Goal: Task Accomplishment & Management: Manage account settings

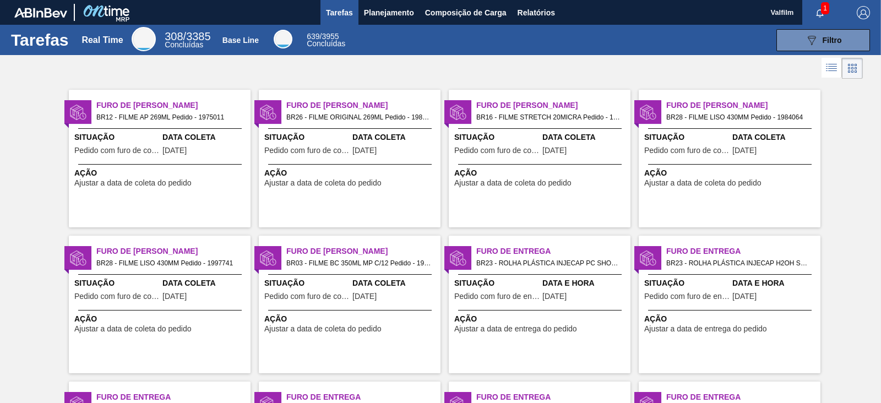
click at [348, 250] on span "Furo de Coleta" at bounding box center [363, 252] width 154 height 12
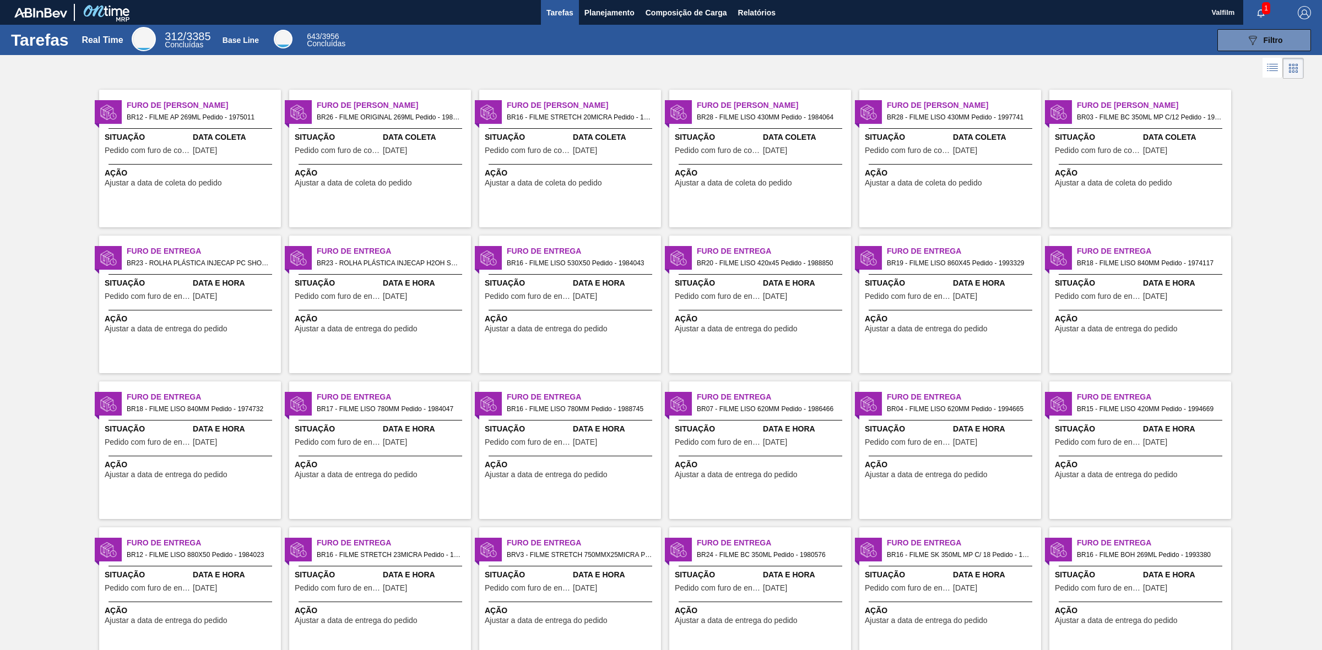
click at [345, 147] on span "Pedido com furo de coleta" at bounding box center [337, 151] width 85 height 8
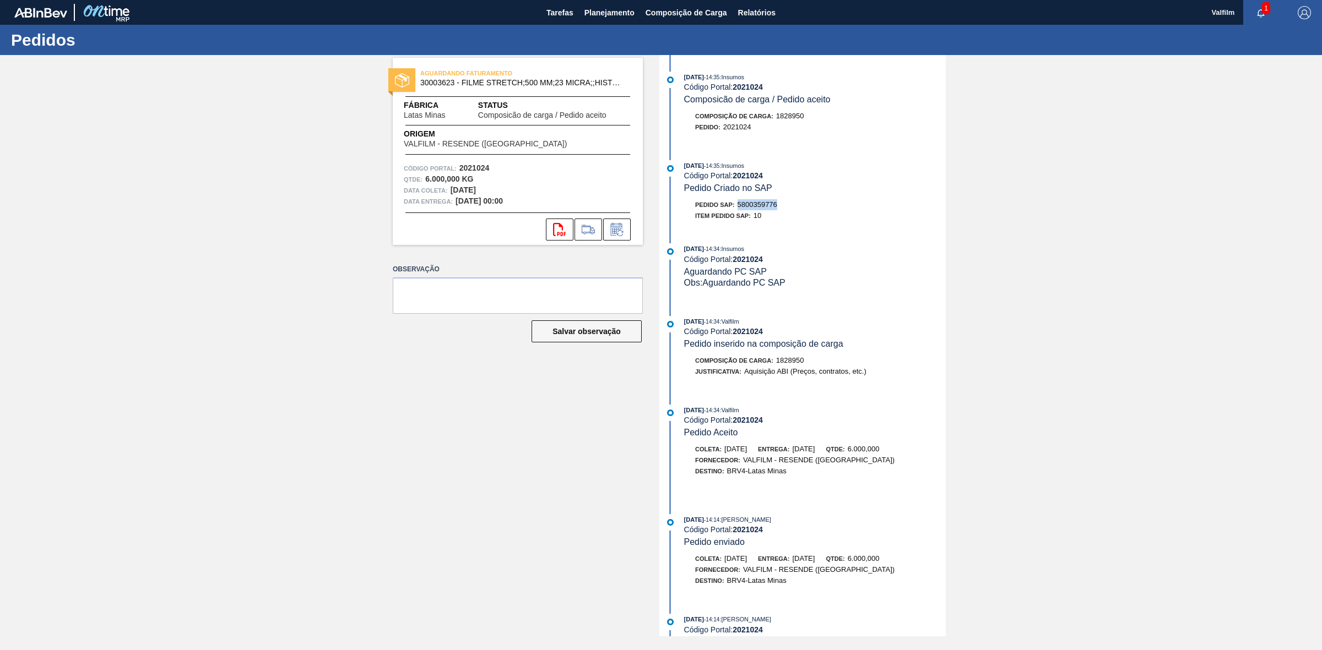
drag, startPoint x: 777, startPoint y: 207, endPoint x: 741, endPoint y: 209, distance: 36.5
click at [741, 209] on span "5800359776" at bounding box center [758, 204] width 40 height 8
copy span "5800359776"
click at [750, 207] on span "5800359776" at bounding box center [758, 204] width 40 height 8
click at [750, 205] on span "5800359776" at bounding box center [758, 204] width 40 height 8
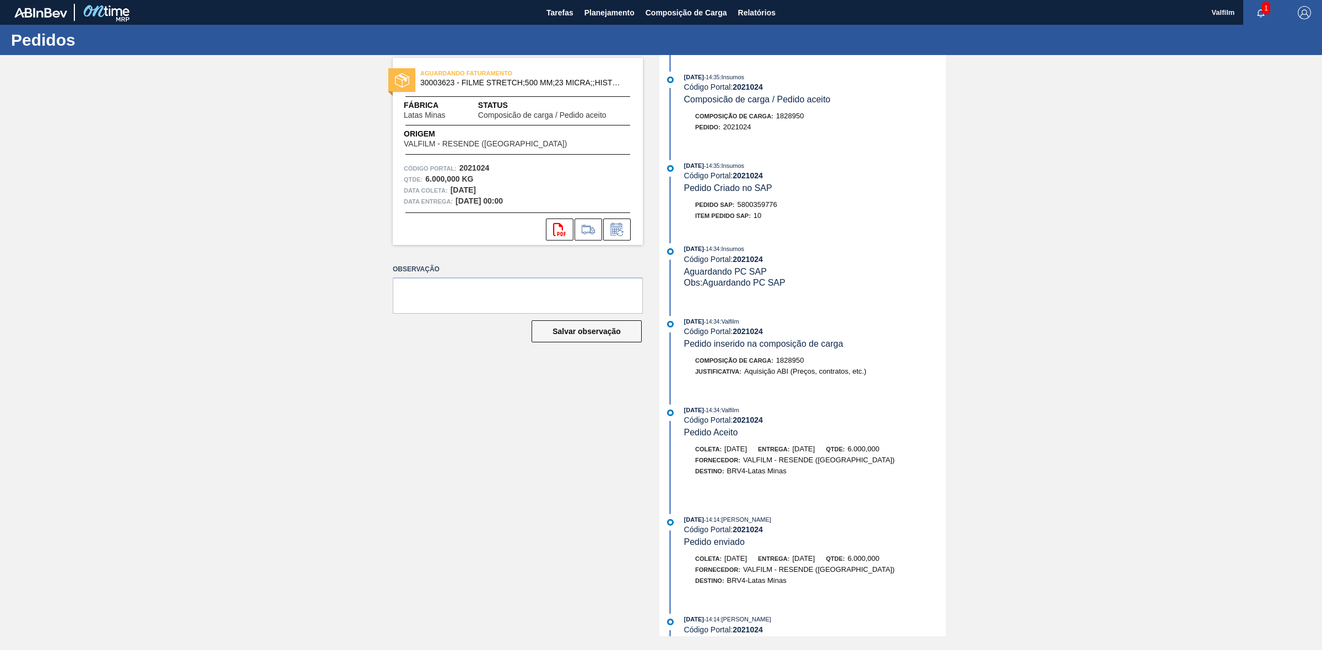
click at [476, 170] on strong "2021024" at bounding box center [474, 168] width 30 height 9
click at [478, 171] on strong "2021024" at bounding box center [474, 168] width 30 height 9
copy strong "2021024"
click at [762, 207] on span "5800359776" at bounding box center [758, 204] width 40 height 8
drag, startPoint x: 762, startPoint y: 207, endPoint x: 977, endPoint y: 329, distance: 246.9
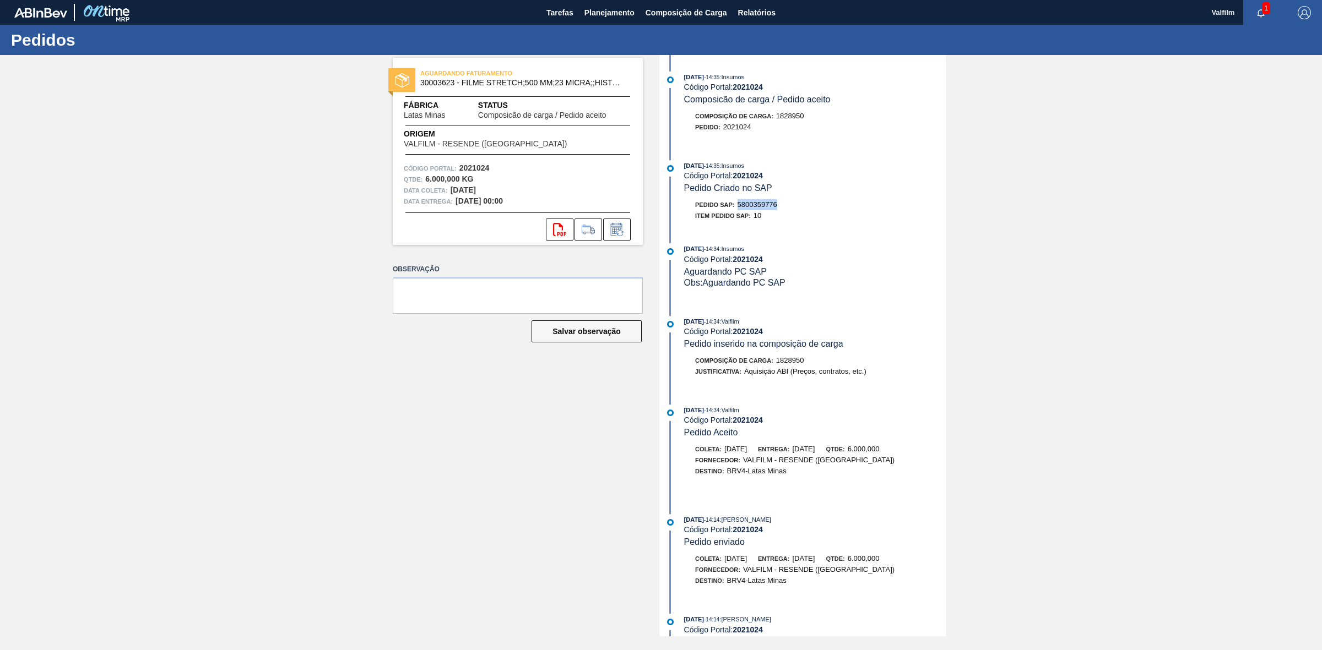
click at [763, 208] on span "5800359776" at bounding box center [758, 204] width 40 height 8
copy span "5800359776"
drag, startPoint x: 455, startPoint y: 83, endPoint x: 455, endPoint y: 102, distance: 19.3
click at [419, 82] on div "AGUARDANDO FATURAMENTO 30003623 - FILME STRETCH;500 MM;23 MICRA;;HISTRETCH" at bounding box center [518, 78] width 250 height 25
copy span "30003623"
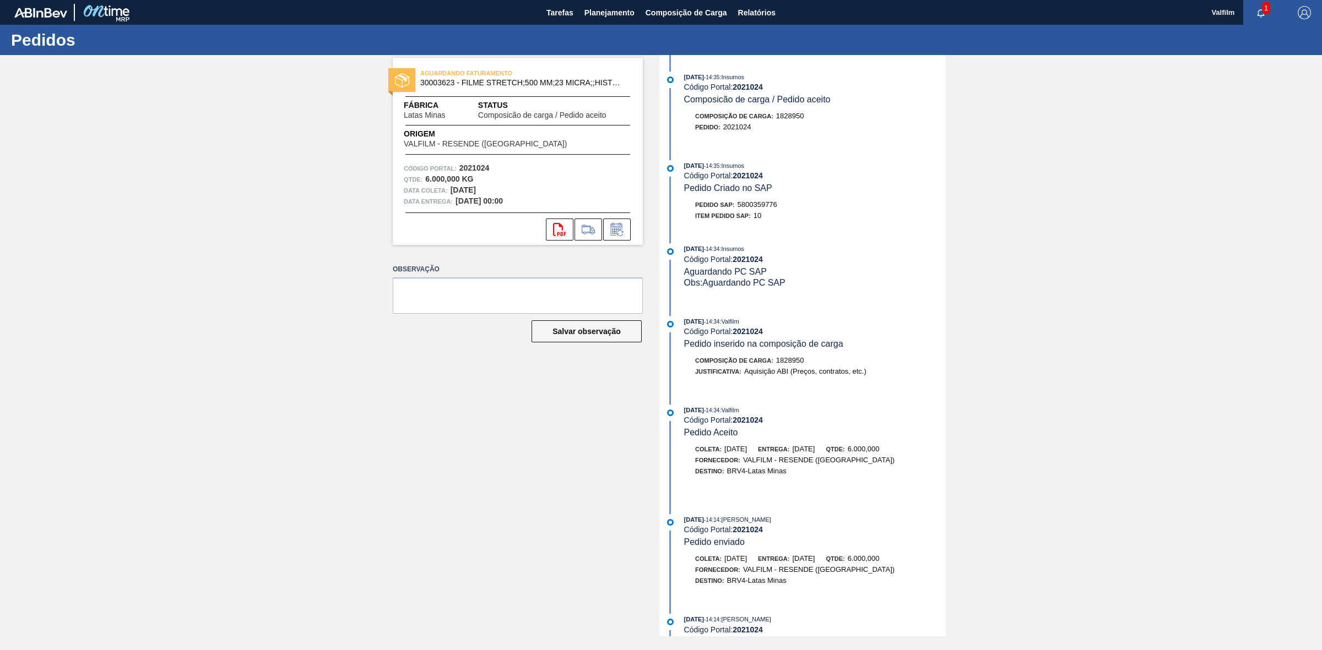
click at [753, 85] on strong "2021024" at bounding box center [748, 87] width 30 height 9
copy strong "2021024"
click at [625, 230] on icon at bounding box center [617, 229] width 18 height 13
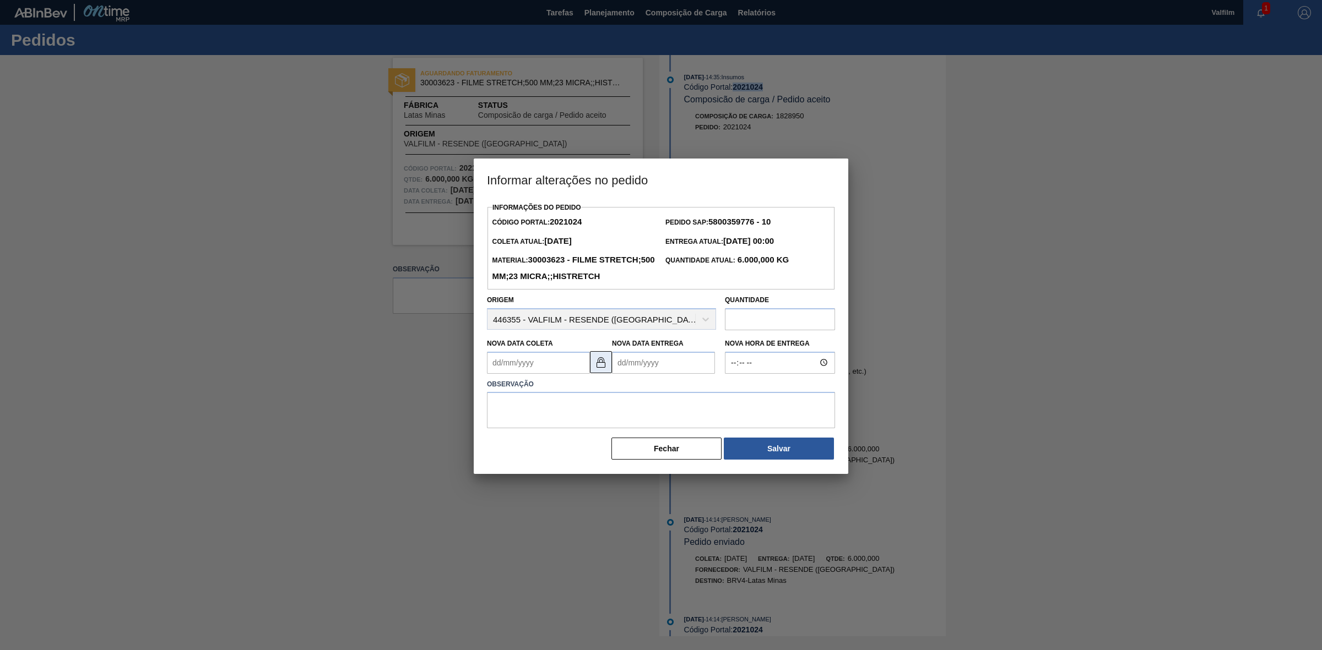
click at [604, 369] on img at bounding box center [600, 362] width 13 height 13
click at [610, 373] on button at bounding box center [601, 362] width 22 height 22
click at [616, 374] on Entrega2021024 "Nova Data Entrega" at bounding box center [663, 363] width 103 height 22
click at [598, 369] on img at bounding box center [600, 362] width 13 height 13
click at [615, 374] on Entrega2021024 "Nova Data Entrega" at bounding box center [663, 363] width 103 height 22
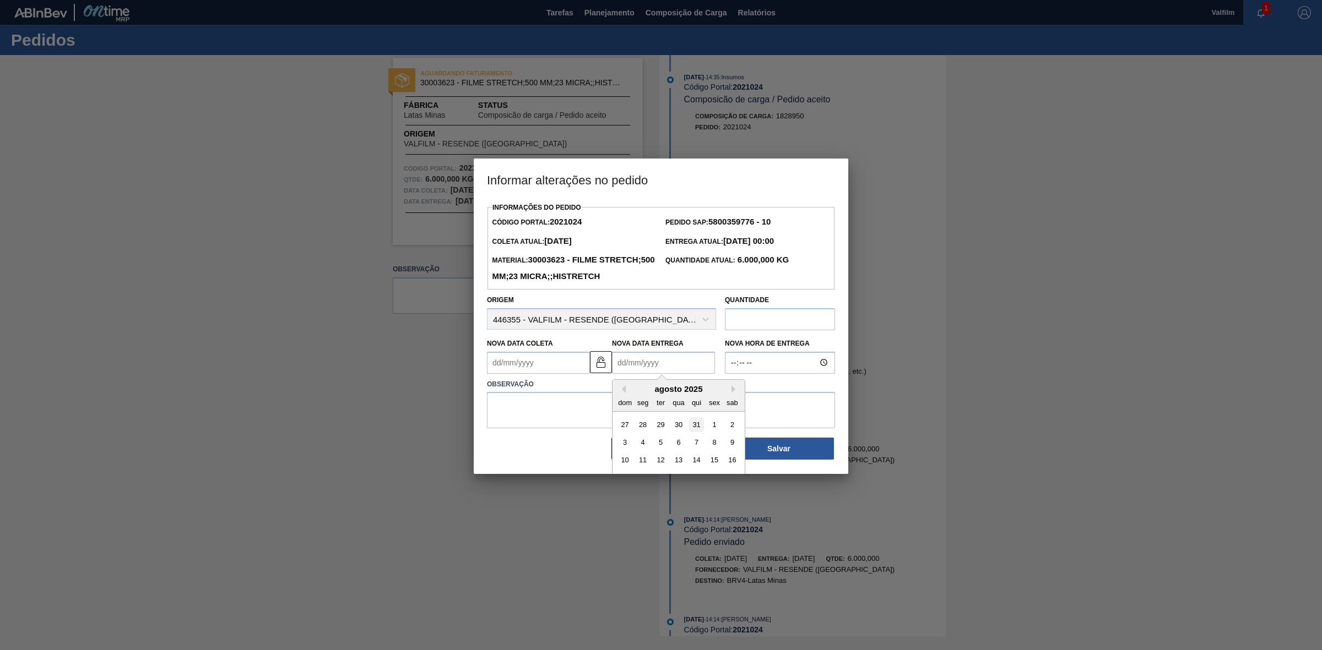
scroll to position [55, 0]
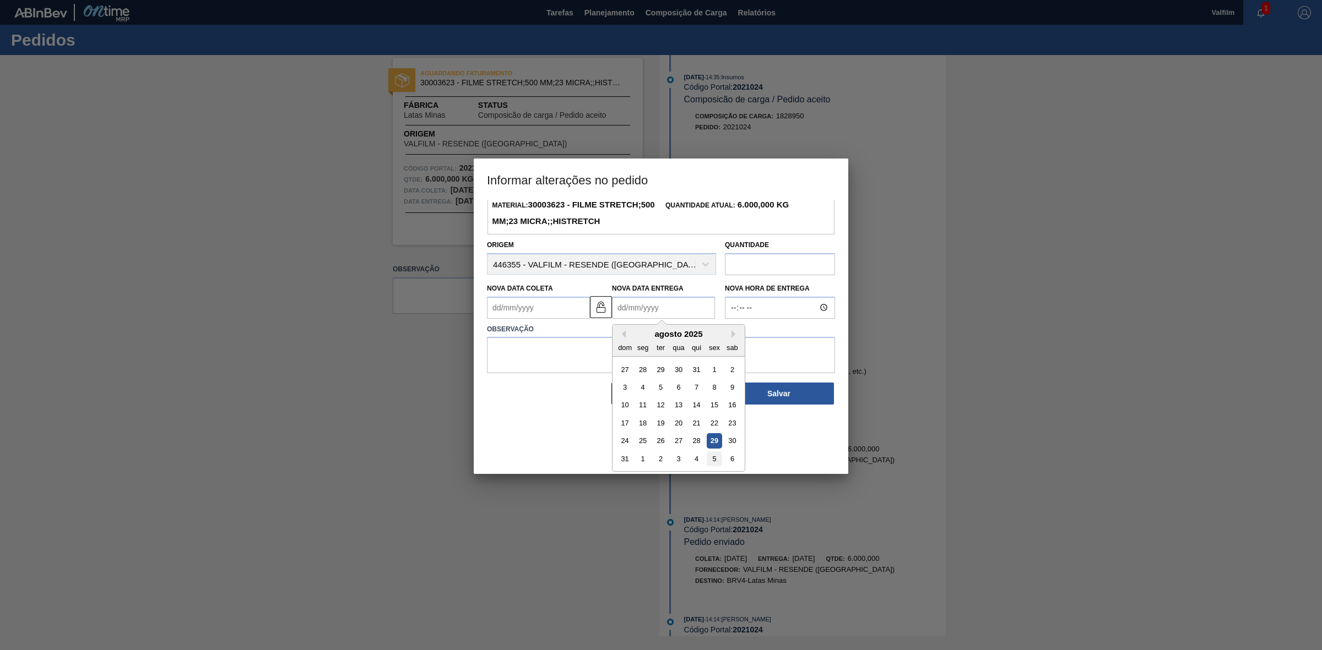
click at [718, 467] on div "5" at bounding box center [714, 459] width 15 height 15
type Entrega2021024 "[DATE]"
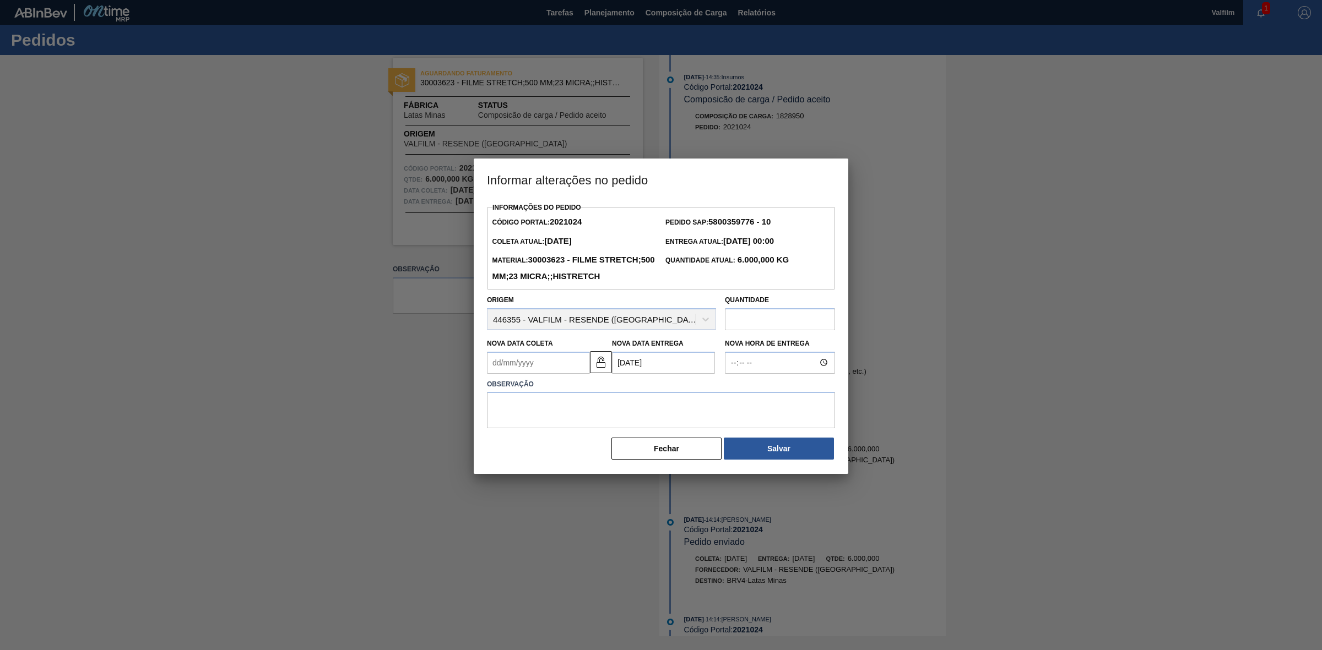
click at [494, 374] on Coleta2021024 "Nova Data Coleta" at bounding box center [538, 363] width 103 height 22
type Coleta2021024 "0"
type Coleta2021024 "[DATE]"
click at [548, 432] on div "3" at bounding box center [553, 424] width 15 height 15
click at [592, 427] on textarea at bounding box center [661, 410] width 348 height 36
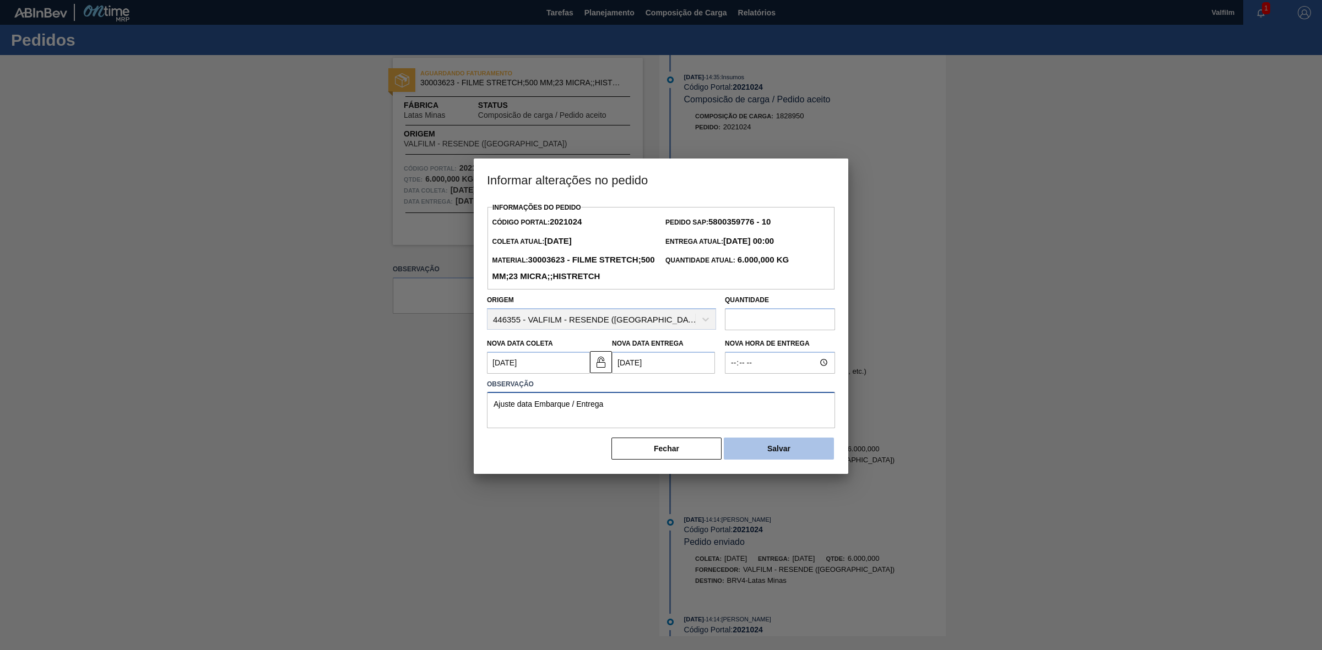
type textarea "Ajuste data Embarque / Entrega"
click at [766, 460] on button "Salvar" at bounding box center [779, 449] width 110 height 22
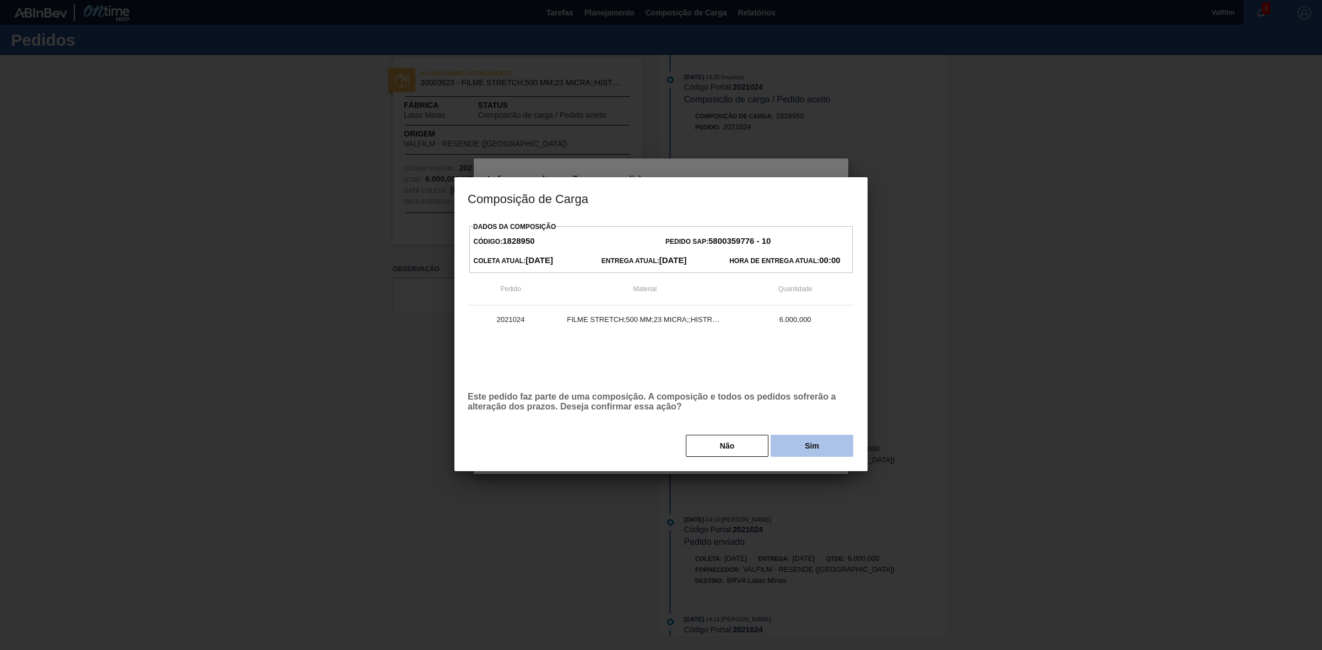
click at [782, 451] on button "Sim" at bounding box center [812, 446] width 83 height 22
